Goal: Check status: Check status

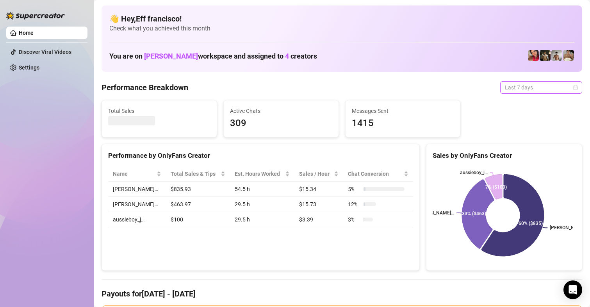
click at [527, 86] on span "Last 7 days" at bounding box center [541, 88] width 73 height 12
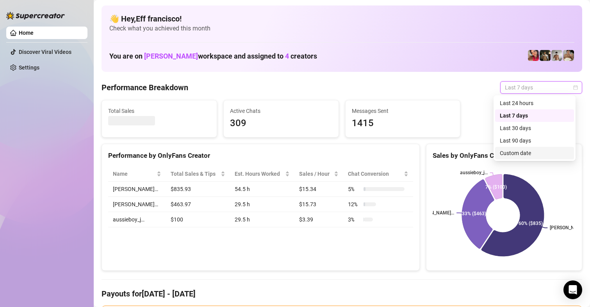
click at [511, 152] on div "Custom date" at bounding box center [534, 153] width 69 height 9
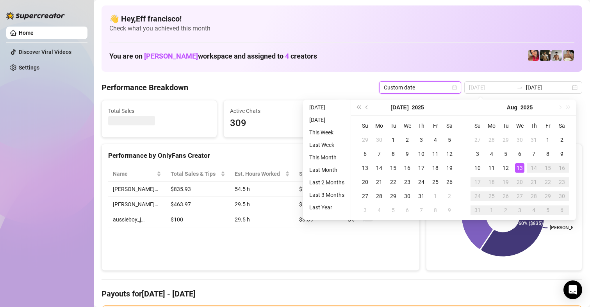
click at [521, 170] on div "13" at bounding box center [519, 167] width 9 height 9
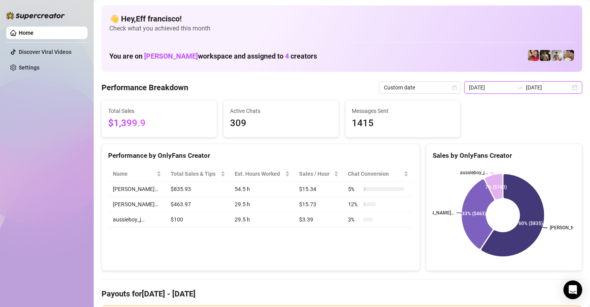
click at [472, 90] on input "2025-08-06" at bounding box center [491, 87] width 45 height 9
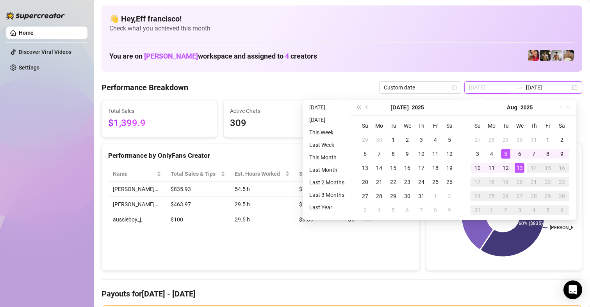
type input "2025-08-13"
click at [518, 166] on div "13" at bounding box center [519, 167] width 9 height 9
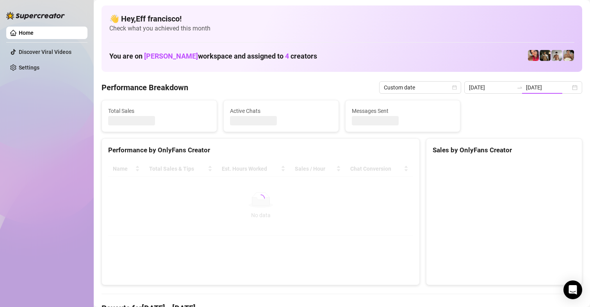
type input "2025-08-13"
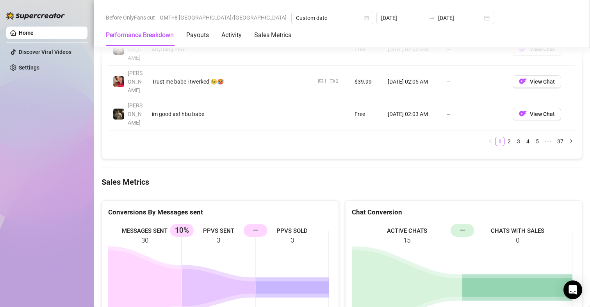
scroll to position [1093, 0]
